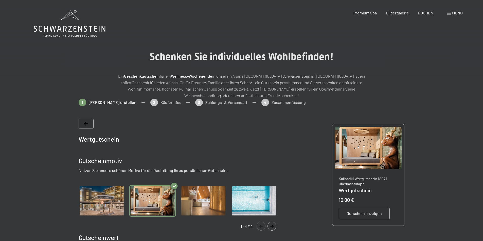
click at [88, 121] on div at bounding box center [86, 124] width 15 height 10
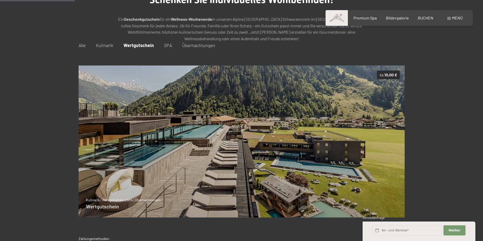
click at [88, 121] on img at bounding box center [241, 142] width 326 height 153
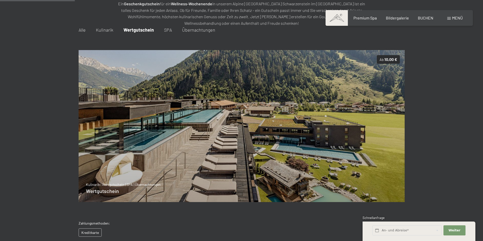
scroll to position [73, 0]
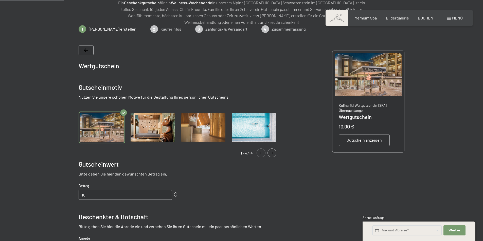
drag, startPoint x: 100, startPoint y: 50, endPoint x: 88, endPoint y: 50, distance: 11.2
click at [99, 50] on div at bounding box center [180, 54] width 203 height 16
click at [88, 50] on div at bounding box center [86, 51] width 15 height 10
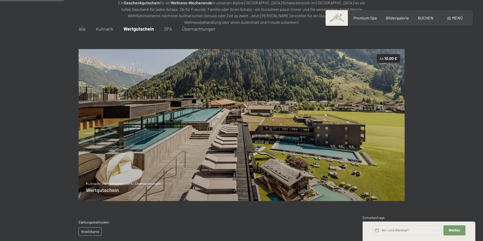
click at [139, 27] on span "Wertgutschein" at bounding box center [138, 29] width 30 height 6
click at [139, 28] on span "Wertgutschein" at bounding box center [138, 29] width 30 height 6
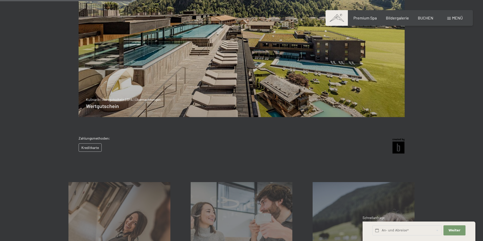
scroll to position [175, 0]
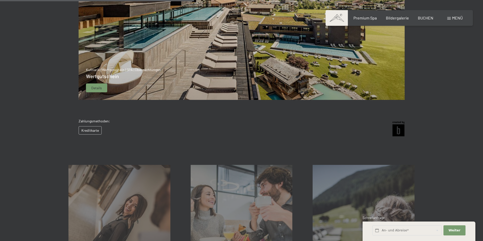
click at [173, 73] on img at bounding box center [241, 24] width 326 height 153
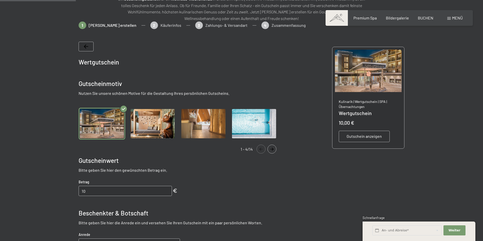
scroll to position [73, 0]
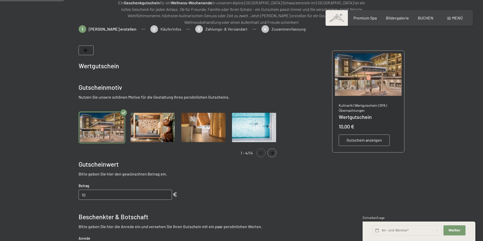
click at [105, 131] on img "Gallery" at bounding box center [102, 128] width 47 height 32
drag, startPoint x: 131, startPoint y: 128, endPoint x: 139, endPoint y: 127, distance: 7.7
click at [132, 128] on img "Gallery" at bounding box center [152, 128] width 47 height 32
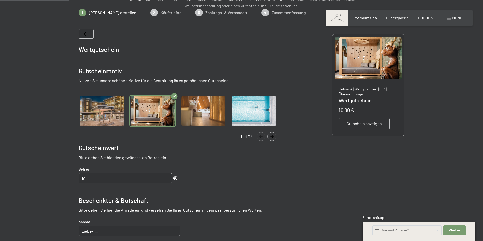
scroll to position [99, 0]
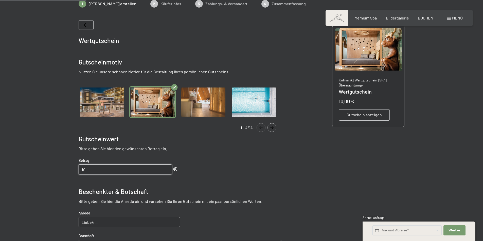
click at [92, 172] on input "10" at bounding box center [125, 170] width 93 height 10
drag, startPoint x: 90, startPoint y: 171, endPoint x: 49, endPoint y: 170, distance: 41.8
click at [49, 170] on div at bounding box center [241, 168] width 483 height 337
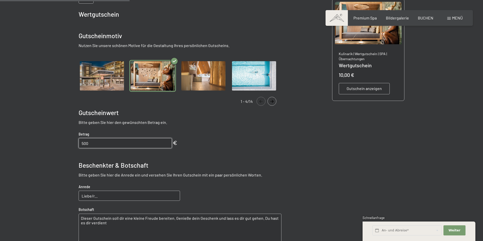
scroll to position [175, 0]
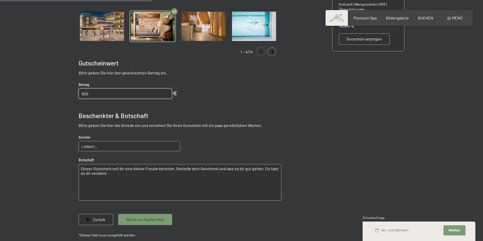
type input "500"
click at [113, 147] on input "Liebe/r..." at bounding box center [129, 146] width 101 height 10
type input "Liebe/r...Rene"
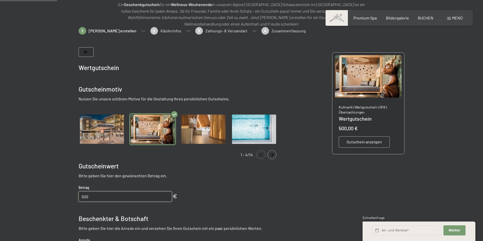
scroll to position [73, 0]
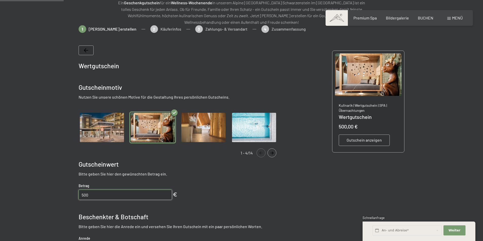
click at [272, 151] on button "Navigate to next slide" at bounding box center [271, 153] width 9 height 9
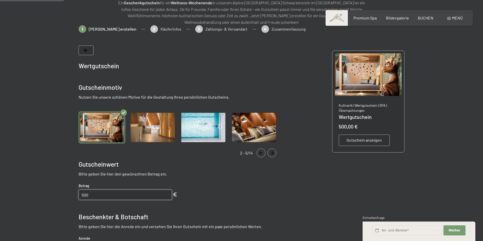
click at [272, 151] on button "Navigate to next slide" at bounding box center [271, 153] width 9 height 9
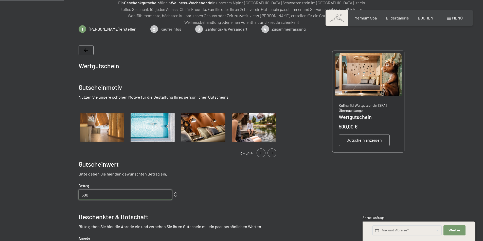
click at [272, 151] on button "Navigate to next slide" at bounding box center [271, 153] width 9 height 9
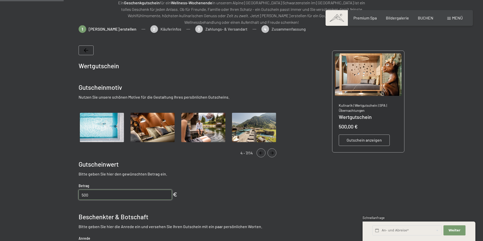
click at [273, 151] on button "Navigate to next slide" at bounding box center [271, 153] width 9 height 9
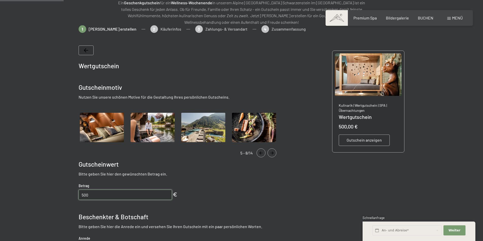
click at [273, 151] on button "Navigate to next slide" at bounding box center [271, 153] width 9 height 9
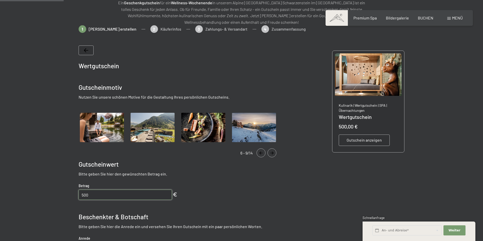
click at [273, 151] on button "Navigate to next slide" at bounding box center [271, 153] width 9 height 9
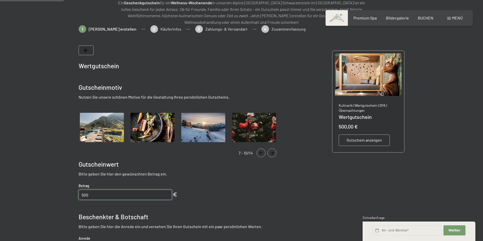
click at [273, 151] on button "Navigate to next slide" at bounding box center [271, 153] width 9 height 9
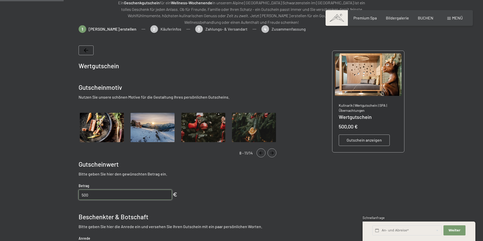
click at [273, 151] on button "Navigate to next slide" at bounding box center [271, 153] width 9 height 9
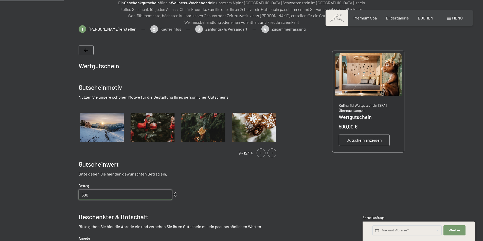
click at [273, 151] on button "Navigate to next slide" at bounding box center [271, 153] width 9 height 9
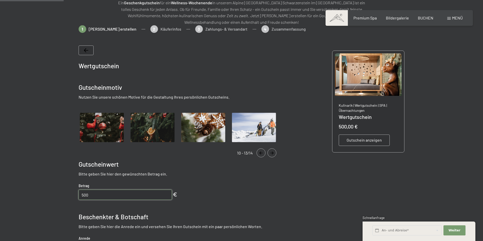
click at [273, 151] on button "Navigate to next slide" at bounding box center [271, 153] width 9 height 9
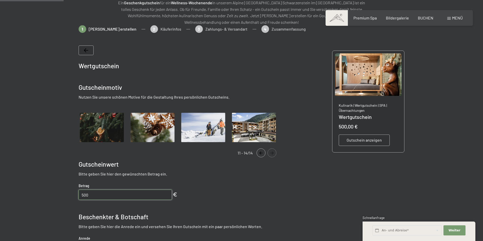
drag, startPoint x: 100, startPoint y: 194, endPoint x: 6, endPoint y: 190, distance: 94.1
click at [10, 192] on div at bounding box center [241, 193] width 483 height 337
type input "450"
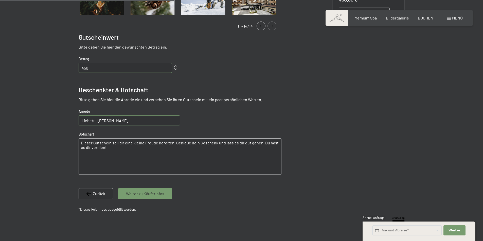
drag, startPoint x: 125, startPoint y: 127, endPoint x: 126, endPoint y: 124, distance: 3.5
click at [126, 124] on div "Wertgutschein Gutscheinmotiv Nutzen Sie unsere schönen Motive für die Gestaltun…" at bounding box center [180, 66] width 203 height 296
click at [127, 121] on input "Liebe/r...Rene" at bounding box center [129, 121] width 101 height 10
click at [128, 143] on textarea "Dieser Gutschein soll dir eine kleine Freude bereiten. Genieße dein Geschenk un…" at bounding box center [180, 157] width 203 height 36
click at [127, 157] on textarea "Dieser Gutschein soll dir eine kleine Freude bereiten. Genieße dein Geschenk un…" at bounding box center [180, 157] width 203 height 36
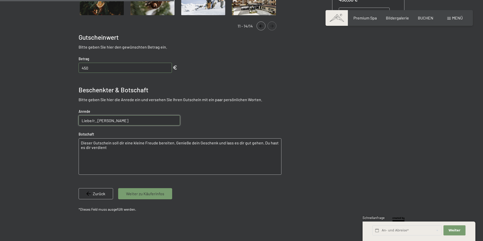
drag, startPoint x: 116, startPoint y: 146, endPoint x: 54, endPoint y: 143, distance: 61.1
click at [54, 143] on div at bounding box center [241, 66] width 384 height 337
click at [92, 121] on input "Liebe/r...Rene" at bounding box center [129, 121] width 101 height 10
click at [96, 121] on input "Liebe/r...Rene" at bounding box center [129, 121] width 101 height 10
click at [94, 123] on input "Lieber..Rene" at bounding box center [129, 121] width 101 height 10
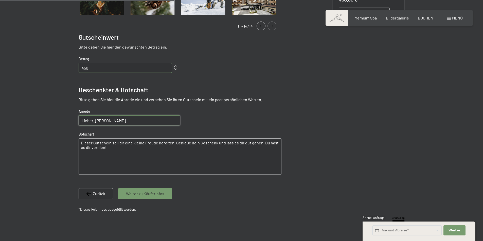
click at [97, 122] on input "Lieber..Rene" at bounding box center [129, 121] width 101 height 10
click at [96, 122] on input "Lieber..Rene" at bounding box center [129, 121] width 101 height 10
click at [110, 122] on input "Lieber Rene" at bounding box center [129, 121] width 101 height 10
type input "Lieber Rene,"
click at [127, 151] on textarea "Dieser Gutschein soll dir eine kleine Freude bereiten. Genieße dein Geschenk un…" at bounding box center [180, 157] width 203 height 36
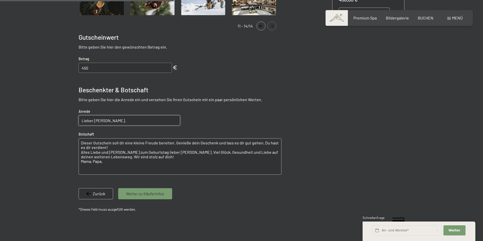
drag, startPoint x: 172, startPoint y: 144, endPoint x: 258, endPoint y: 143, distance: 86.2
click at [258, 143] on textarea "Dieser Gutschein soll dir eine kleine Freude bereiten. Genieße dein Geschenk un…" at bounding box center [180, 157] width 203 height 36
click at [226, 146] on textarea "Dieser Gutschein soll dir eine kleine Freude bereiten. Genieße dein Geschenk un…" at bounding box center [180, 157] width 203 height 36
drag, startPoint x: 222, startPoint y: 142, endPoint x: 260, endPoint y: 141, distance: 37.8
click at [260, 141] on textarea "Dieser Gutschein soll dir eine kleine Freude bereiten. Genieße dein Geschenk un…" at bounding box center [180, 157] width 203 height 36
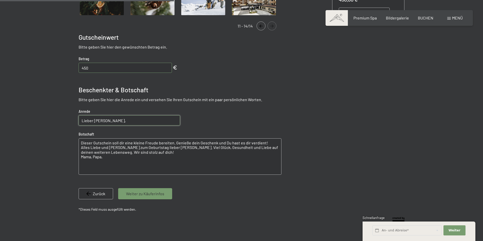
click at [223, 143] on textarea "Dieser Gutschein soll dir eine kleine Freude bereiten. Genieße dein Geschenk un…" at bounding box center [180, 157] width 203 height 36
click at [226, 143] on textarea "Dieser Gutschein soll dir eine kleine Freude bereiten. Genieße dein Geschenk un…" at bounding box center [180, 157] width 203 height 36
drag, startPoint x: 223, startPoint y: 143, endPoint x: 214, endPoint y: 143, distance: 9.4
click at [214, 143] on textarea "Dieser Gutschein soll dir eine kleine Freude bereiten. Genieße dein Geschenk un…" at bounding box center [180, 157] width 203 height 36
click at [115, 161] on textarea "Dieser Gutschein soll dir eine kleine Freude bereiten. Genieße dein Geschenk, d…" at bounding box center [180, 157] width 203 height 36
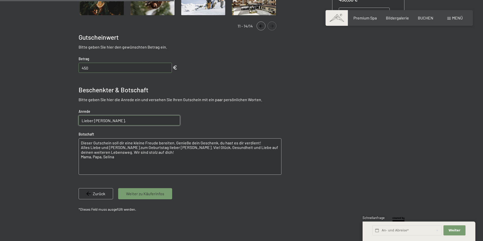
type textarea "Dieser Gutschein soll dir eine kleine Freude bereiten. Genieße dein Geschenk, d…"
click at [130, 195] on span "Weiter zu Käuferinfos" at bounding box center [145, 194] width 38 height 6
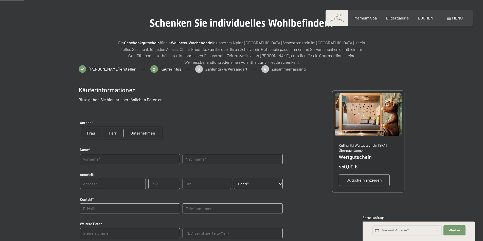
scroll to position [76, 0]
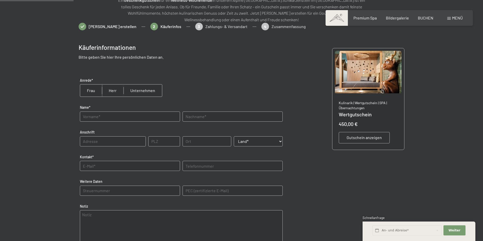
click at [92, 89] on input "radio" at bounding box center [91, 91] width 22 height 12
radio input "true"
click at [99, 117] on input "text" at bounding box center [130, 117] width 100 height 10
type input "Silvia"
click at [202, 117] on input "text" at bounding box center [232, 117] width 100 height 10
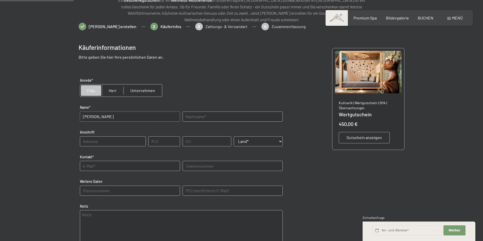
type input "Schöpf"
click at [102, 141] on input "text" at bounding box center [113, 142] width 66 height 10
type input "Serlesstrasse 32"
click at [156, 144] on input "text" at bounding box center [164, 142] width 32 height 10
type input "6063"
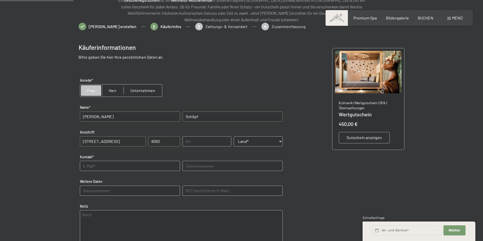
click at [200, 142] on input "text" at bounding box center [206, 142] width 49 height 10
type input "Rum"
click at [249, 144] on select "Land* Österreich Frankreich Deutschland Italien Schweiz -----------------------…" at bounding box center [258, 142] width 49 height 10
select select "AUT"
click at [234, 137] on select "Land* Österreich Frankreich Deutschland Italien Schweiz -----------------------…" at bounding box center [258, 142] width 49 height 10
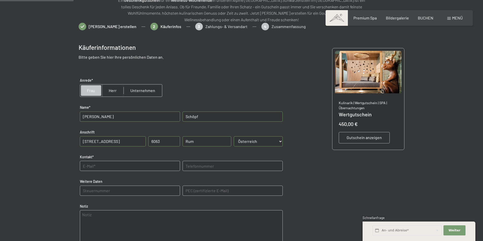
click at [98, 167] on input "text" at bounding box center [130, 166] width 100 height 10
type input "r.s.schoepf@hotmail.com"
click at [215, 169] on input "text" at bounding box center [232, 166] width 100 height 10
click at [213, 168] on input "text" at bounding box center [232, 166] width 100 height 10
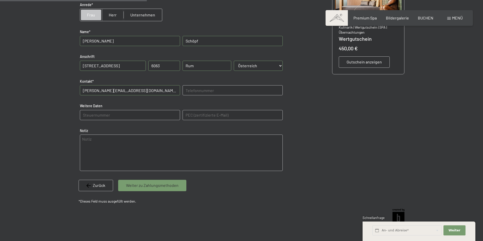
scroll to position [152, 0]
click at [133, 186] on span "Weiter zu Zahlungsmethoden" at bounding box center [152, 186] width 52 height 6
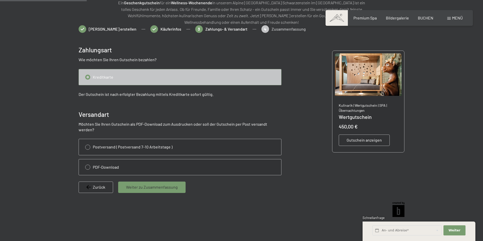
click at [142, 76] on input "radio" at bounding box center [180, 77] width 202 height 16
click at [129, 163] on input "radio" at bounding box center [180, 168] width 202 height 16
radio input "true"
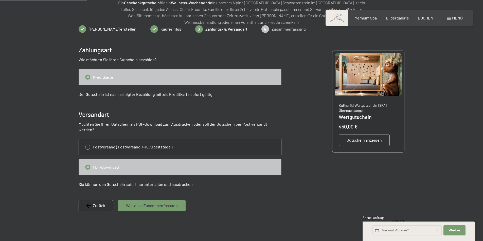
click at [153, 203] on span "Weiter zu Zusammenfassung" at bounding box center [152, 206] width 52 height 6
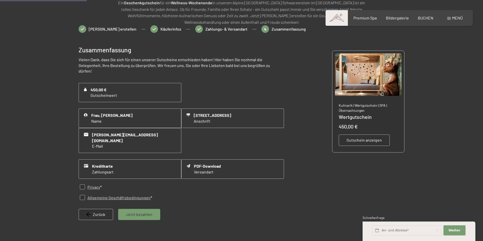
click at [85, 185] on label "Privacy *" at bounding box center [93, 188] width 17 height 6
click at [83, 185] on input "checkbox" at bounding box center [82, 187] width 5 height 5
checkbox input "true"
click at [83, 195] on input "checkbox" at bounding box center [82, 197] width 5 height 5
checkbox input "true"
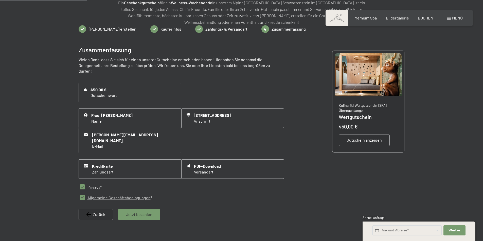
click at [148, 209] on div "Jetzt bezahlen" at bounding box center [139, 214] width 42 height 11
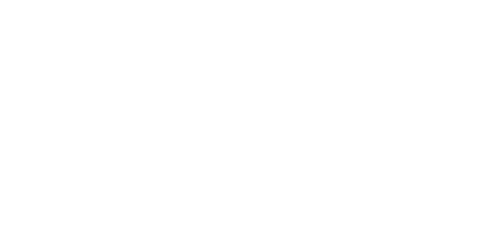
scroll to position [0, 0]
